Goal: Obtain resource: Download file/media

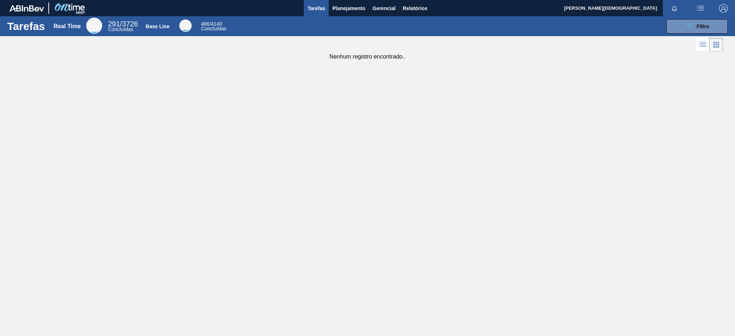
click at [186, 124] on div "Tarefas Real Time 291 / 3726 Concluídas Base Line 466 / 4140 Concluídas 089F7B8…" at bounding box center [367, 159] width 735 height 287
click at [388, 12] on span "Gerencial" at bounding box center [384, 8] width 23 height 9
click at [424, 10] on div at bounding box center [367, 168] width 735 height 336
click at [421, 8] on span "Relatórios" at bounding box center [415, 8] width 25 height 9
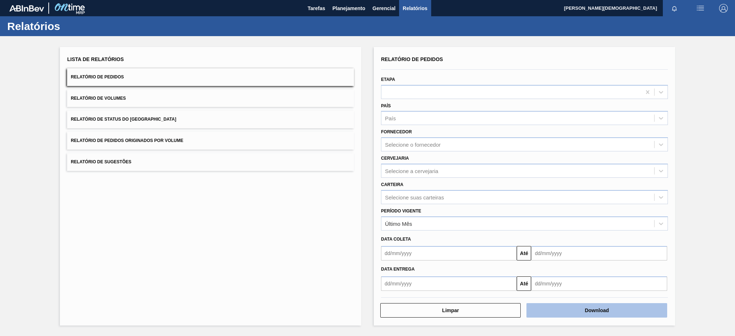
click at [619, 312] on button "Download" at bounding box center [597, 310] width 140 height 14
